Goal: Transaction & Acquisition: Purchase product/service

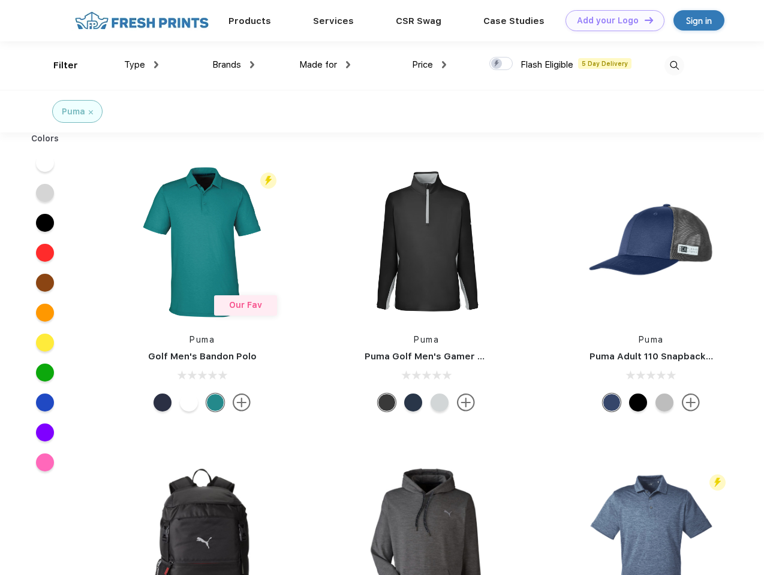
click at [610, 20] on link "Add your Logo Design Tool" at bounding box center [614, 20] width 99 height 21
click at [0, 0] on div "Design Tool" at bounding box center [0, 0] width 0 height 0
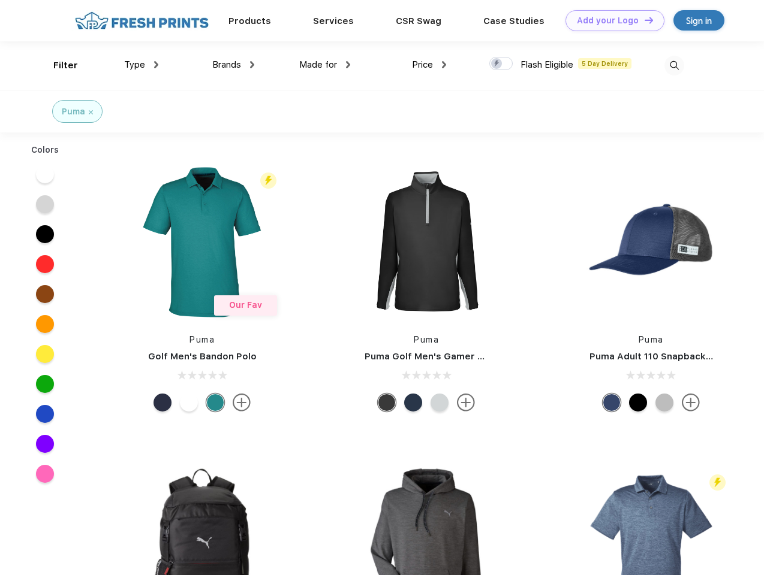
click at [643, 20] on link "Add your Logo Design Tool" at bounding box center [614, 20] width 99 height 21
click at [58, 65] on div "Filter" at bounding box center [65, 66] width 25 height 14
click at [141, 65] on span "Type" at bounding box center [134, 64] width 21 height 11
click at [233, 65] on span "Brands" at bounding box center [226, 64] width 29 height 11
click at [325, 65] on span "Made for" at bounding box center [318, 64] width 38 height 11
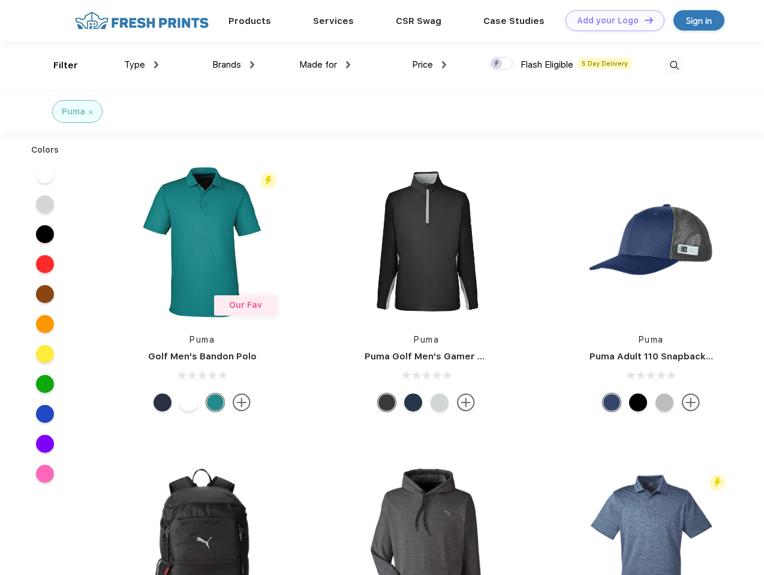
click at [429, 65] on span "Price" at bounding box center [422, 64] width 21 height 11
click at [501, 64] on div at bounding box center [500, 63] width 23 height 13
click at [497, 64] on input "checkbox" at bounding box center [493, 60] width 8 height 8
click at [674, 65] on img at bounding box center [674, 66] width 20 height 20
